Goal: Find specific page/section: Find specific page/section

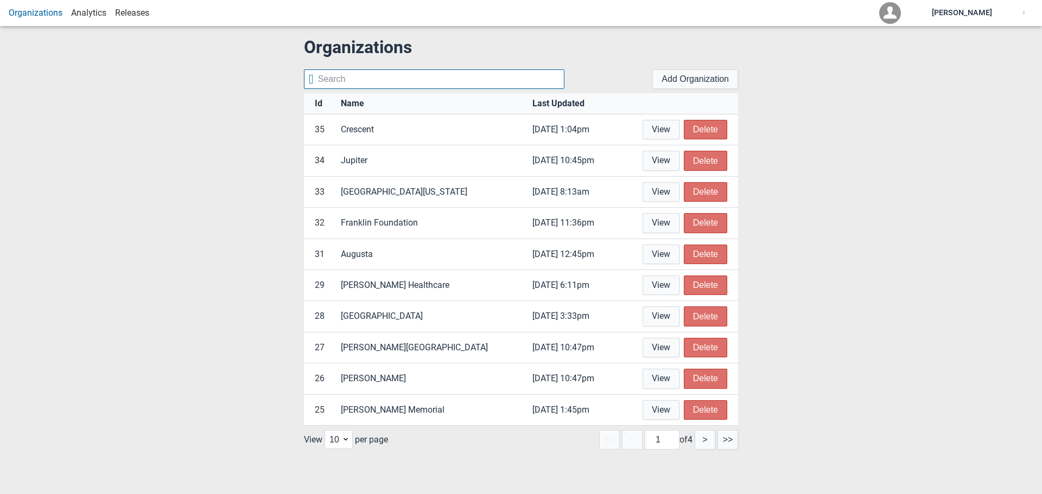
click at [389, 73] on input "text" at bounding box center [439, 79] width 250 height 18
type input "memorial"
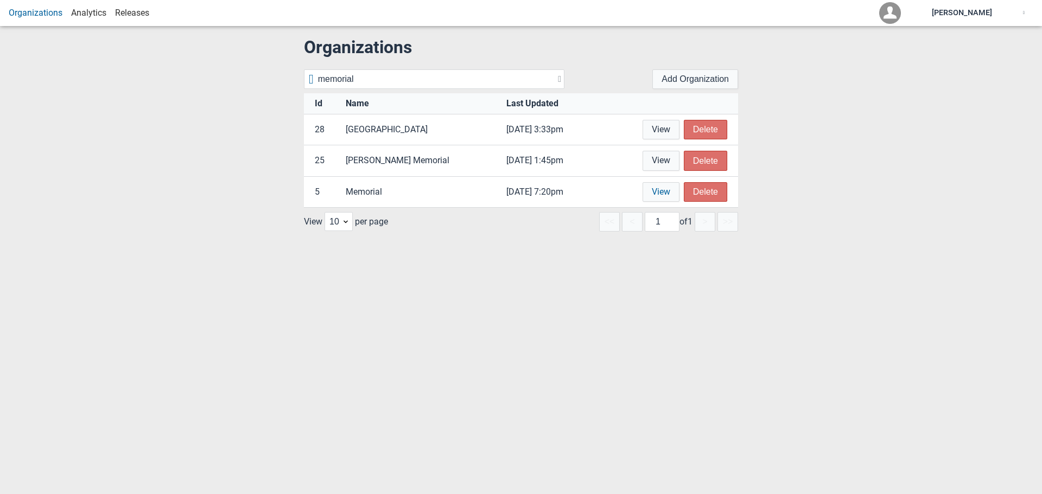
click at [659, 189] on link "View" at bounding box center [660, 192] width 37 height 20
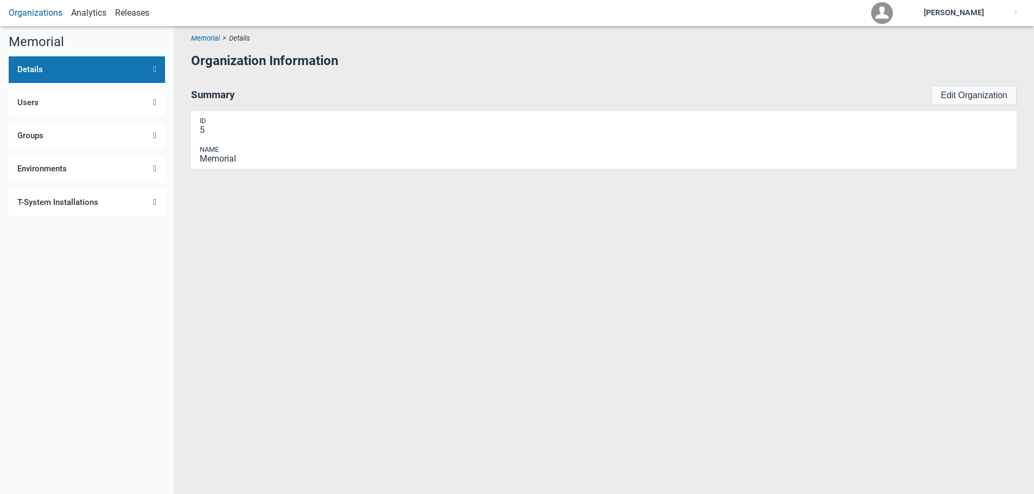
click at [63, 165] on span "Environments" at bounding box center [61, 168] width 88 height 9
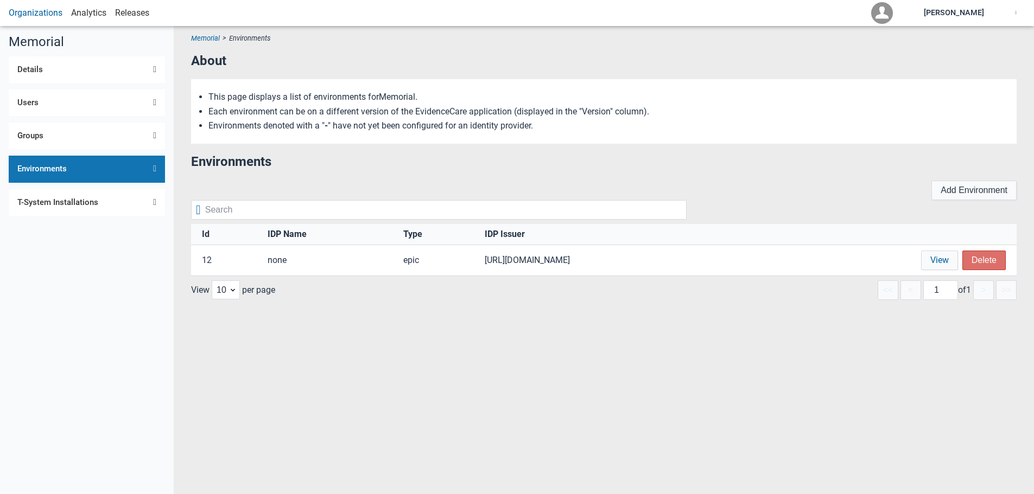
click at [940, 258] on link "View" at bounding box center [939, 261] width 37 height 20
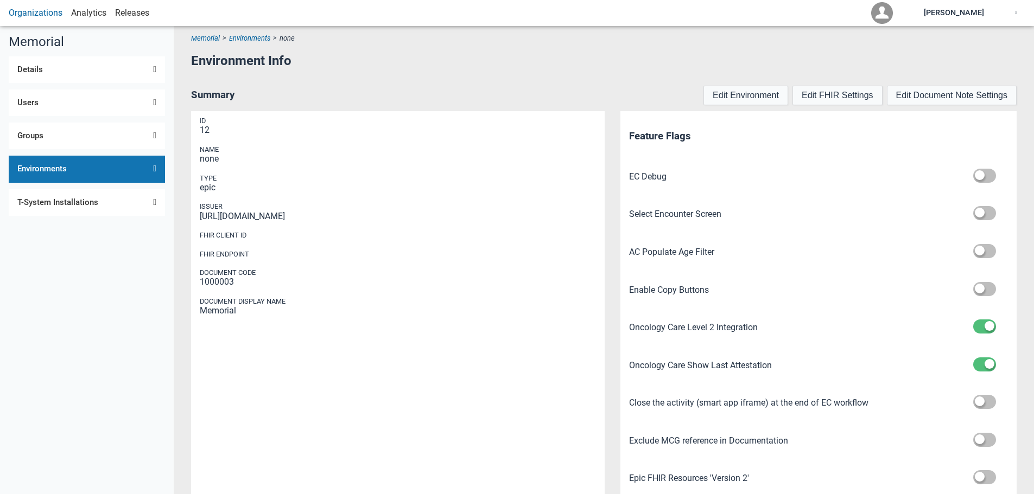
drag, startPoint x: 338, startPoint y: 215, endPoint x: 200, endPoint y: 217, distance: 137.3
click at [200, 217] on div "[URL][DOMAIN_NAME]" at bounding box center [398, 217] width 396 height 10
copy div "[URL][DOMAIN_NAME]"
click at [415, 214] on div "[URL][DOMAIN_NAME]" at bounding box center [398, 217] width 396 height 10
drag, startPoint x: 331, startPoint y: 218, endPoint x: 193, endPoint y: 216, distance: 138.4
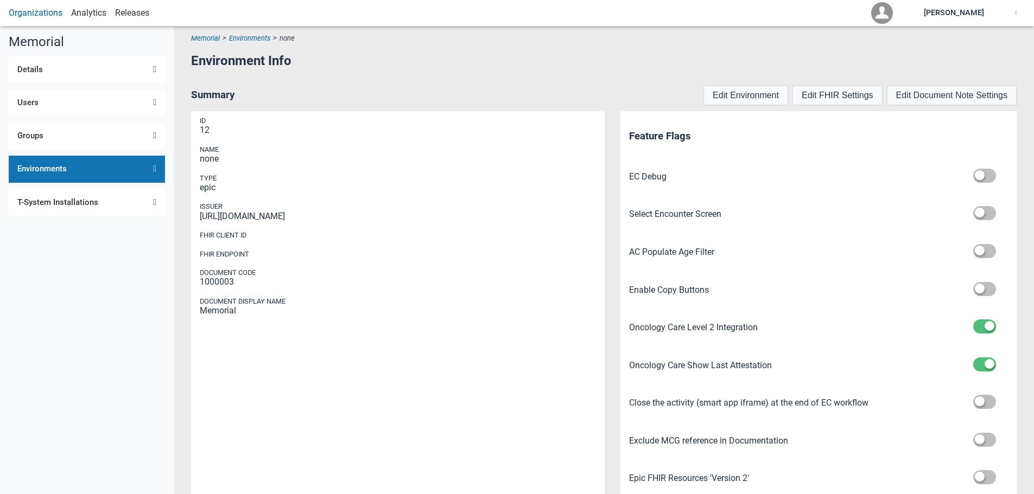
click at [193, 216] on div "Id 12 Name none Type epic Issuer [URL][DOMAIN_NAME] FHIR Client ID FHIR Endpoin…" at bounding box center [397, 325] width 413 height 429
copy div "[URL][DOMAIN_NAME]"
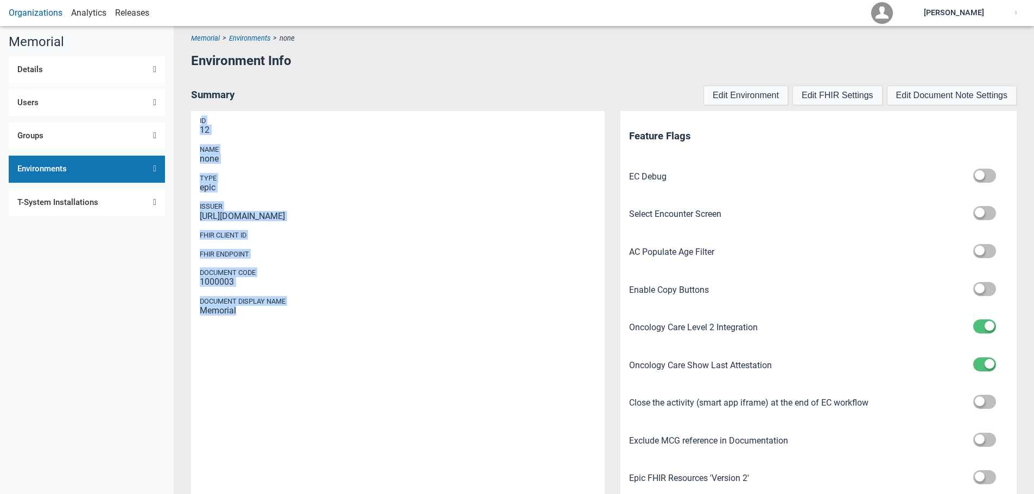
drag, startPoint x: 246, startPoint y: 314, endPoint x: 201, endPoint y: 124, distance: 195.2
click at [201, 124] on div "Id 12 Name none Type epic Issuer [URL][DOMAIN_NAME] FHIR Client ID FHIR Endpoin…" at bounding box center [397, 325] width 413 height 429
click at [45, 16] on link "Organizations" at bounding box center [36, 13] width 54 height 10
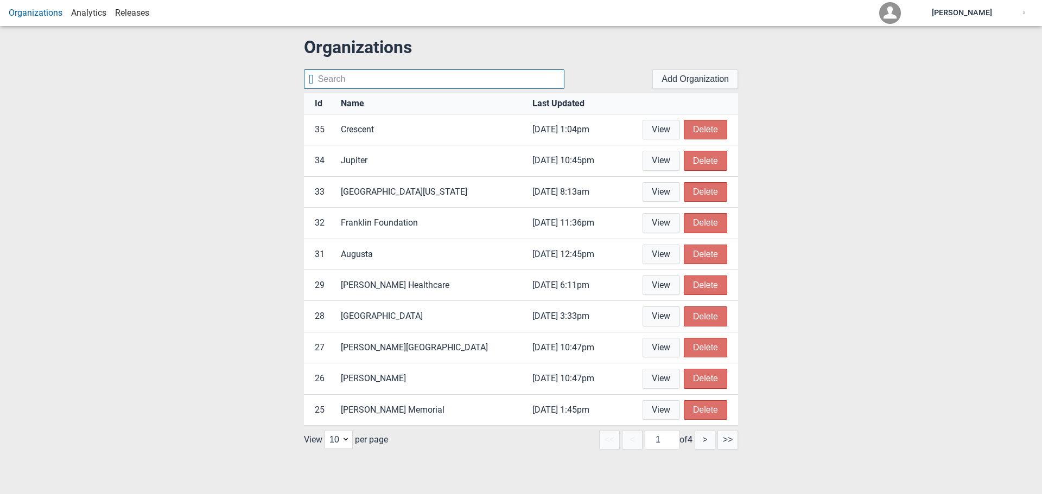
click at [364, 76] on input "text" at bounding box center [439, 79] width 250 height 18
click at [401, 83] on input "text" at bounding box center [439, 79] width 250 height 18
type input "[PERSON_NAME]"
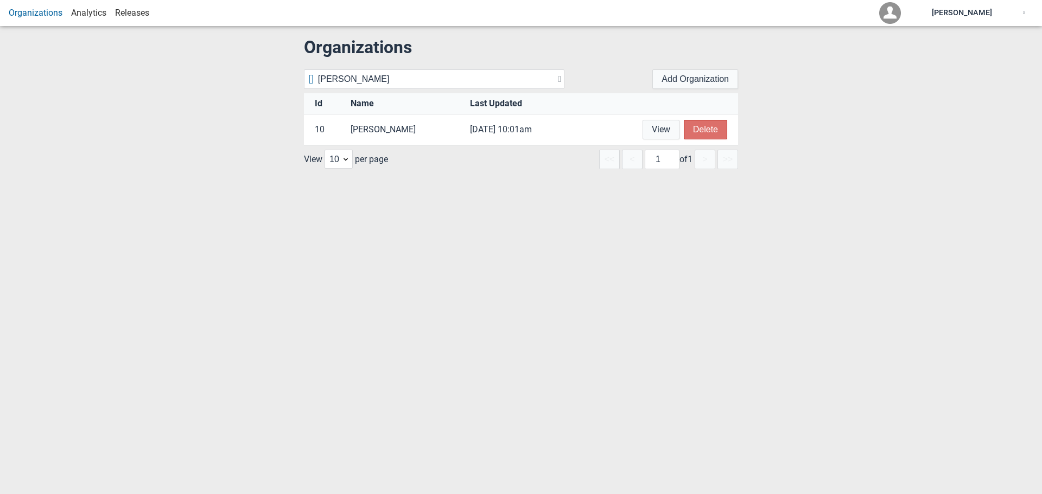
click at [381, 133] on td "[PERSON_NAME]" at bounding box center [404, 129] width 119 height 31
click at [669, 130] on link "View" at bounding box center [660, 130] width 37 height 20
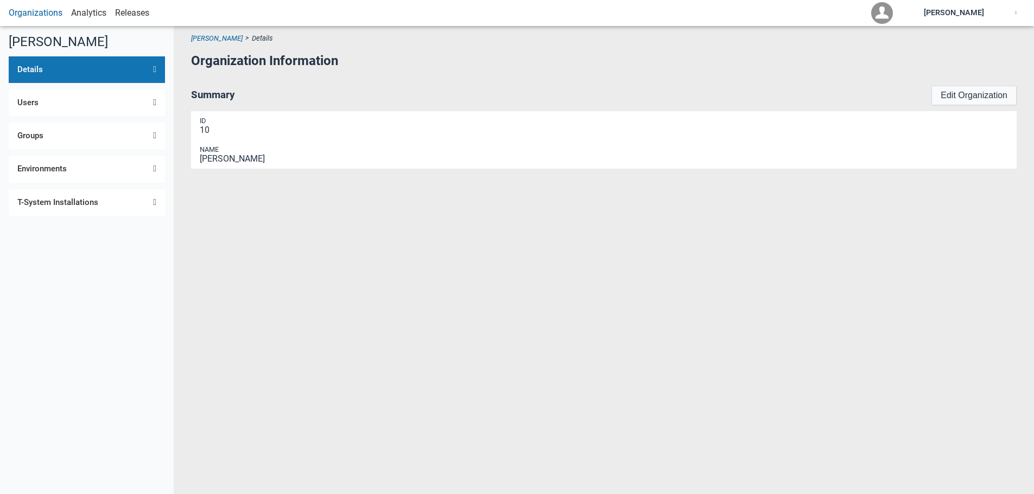
click at [91, 166] on span "Environments" at bounding box center [61, 168] width 88 height 9
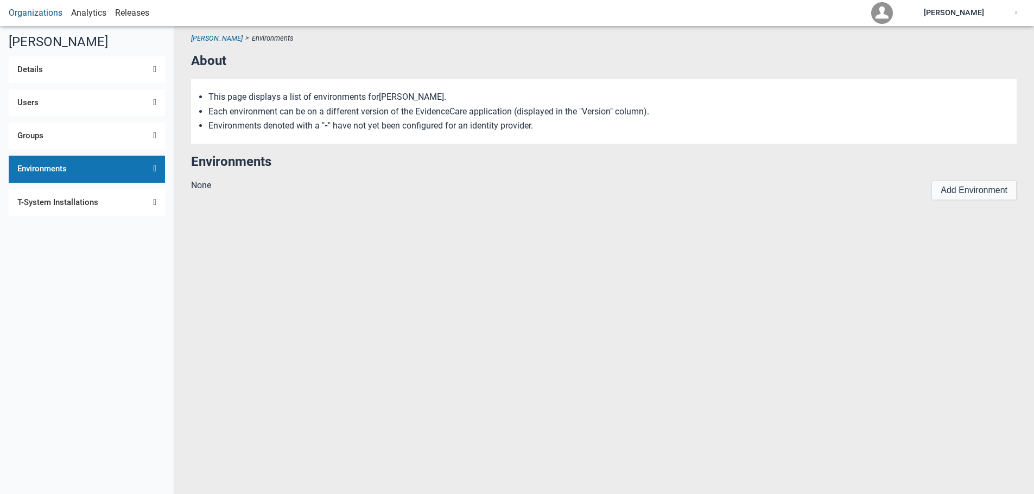
click at [57, 202] on span "T-System Installations" at bounding box center [77, 202] width 120 height 9
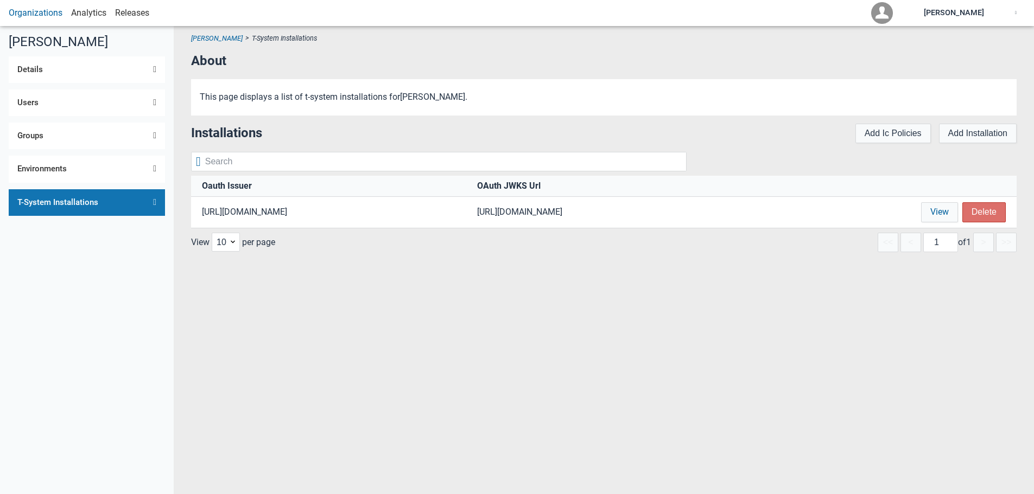
click at [947, 219] on link "View" at bounding box center [939, 212] width 37 height 20
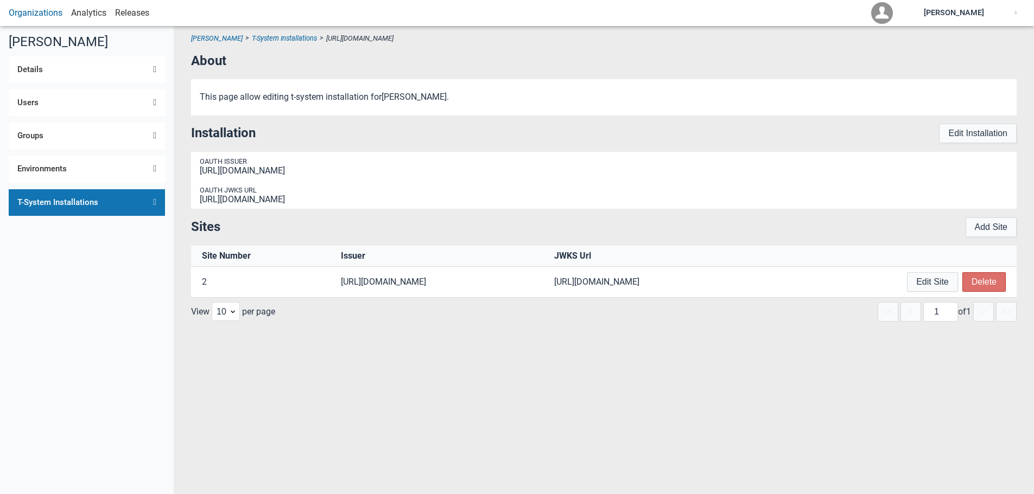
drag, startPoint x: 771, startPoint y: 284, endPoint x: 200, endPoint y: 163, distance: 583.6
click at [200, 163] on main "[PERSON_NAME] > T-System Installations > [URL][DOMAIN_NAME] About This page all…" at bounding box center [603, 273] width 825 height 477
copy main "OAuth Issuer [URL][DOMAIN_NAME] OAuth JWKS Url [URL][DOMAIN_NAME] Sites Add Sit…"
click at [549, 284] on td "[URL][DOMAIN_NAME]" at bounding box center [655, 282] width 213 height 31
click at [208, 36] on link "[PERSON_NAME]" at bounding box center [217, 38] width 52 height 8
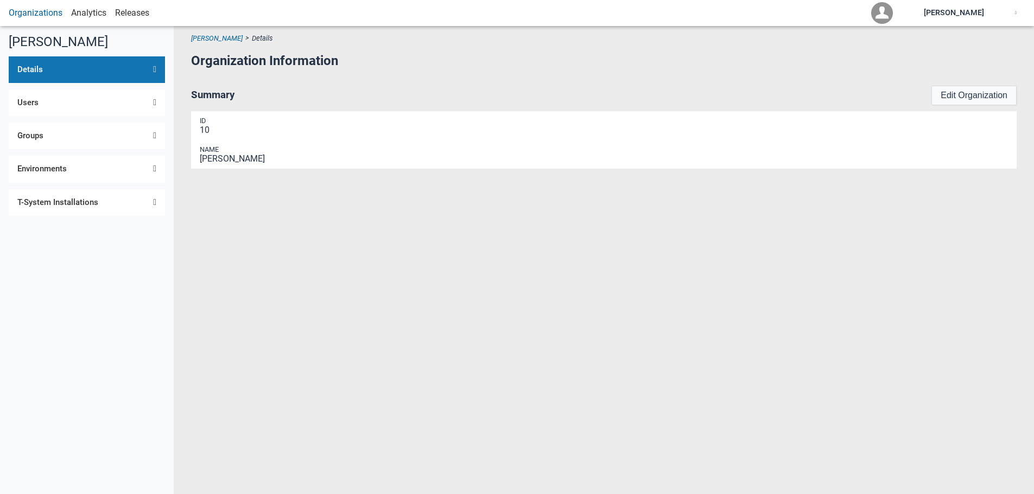
click at [36, 10] on link "Organizations" at bounding box center [36, 13] width 54 height 10
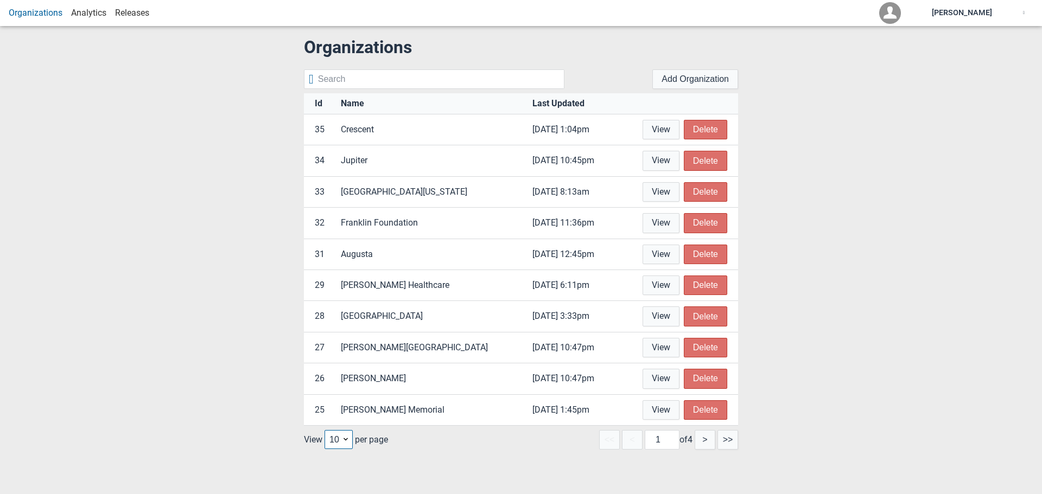
click at [340, 436] on select "10 20 30 40 50" at bounding box center [339, 439] width 28 height 19
select select "50"
click at [325, 430] on select "10 20 30 40 50" at bounding box center [339, 439] width 28 height 19
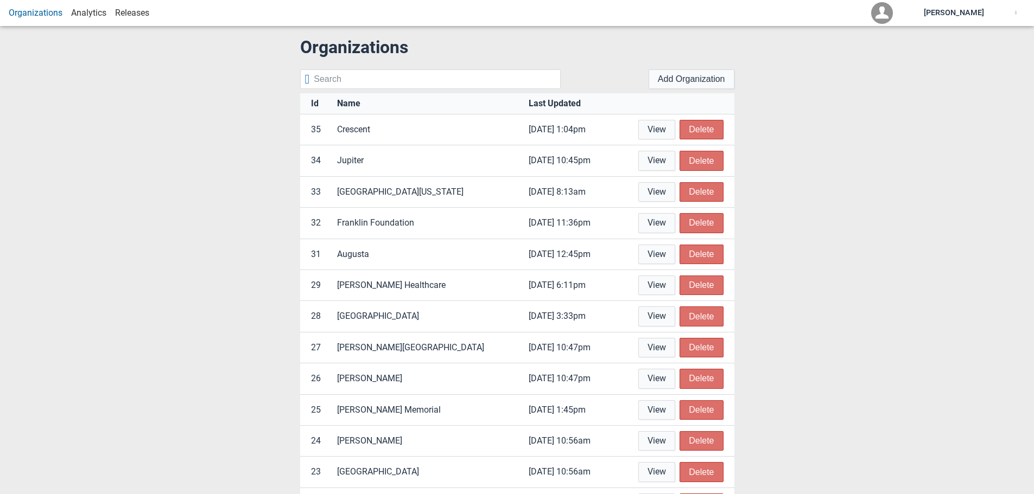
click at [870, 268] on div "💻 CONSOLE 🔧 DEBUG Organizations Analytics Releases [PERSON_NAME] Organizations …" at bounding box center [517, 247] width 1034 height 494
